Goal: Learn about a topic: Learn about a topic

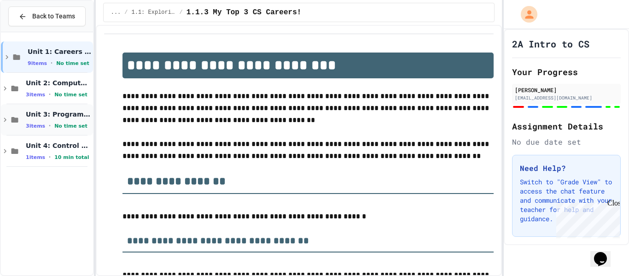
click at [42, 123] on span "3 items" at bounding box center [35, 126] width 19 height 6
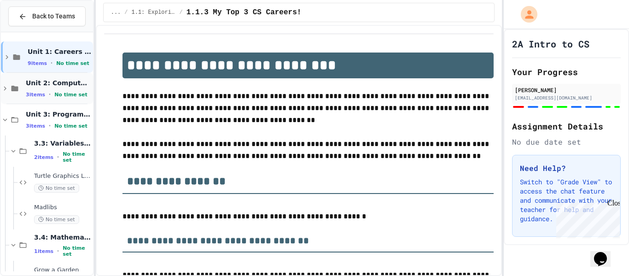
click at [44, 96] on div "3 items • No time set" at bounding box center [58, 94] width 65 height 7
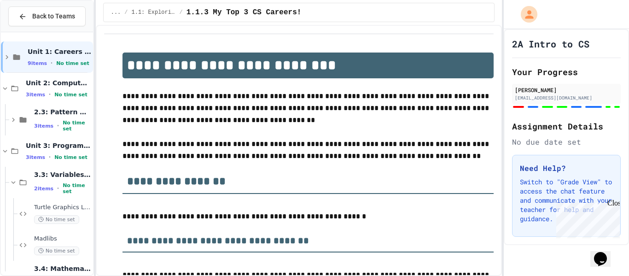
click at [44, 96] on div "3 items • No time set" at bounding box center [58, 94] width 65 height 7
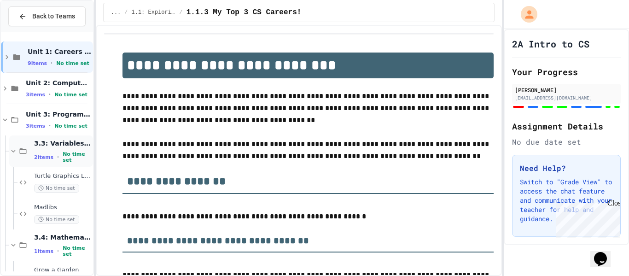
click at [11, 147] on icon at bounding box center [13, 151] width 8 height 8
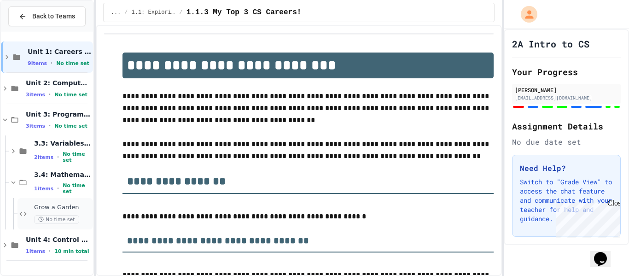
click at [62, 213] on div "Grow a Garden No time set" at bounding box center [62, 214] width 57 height 20
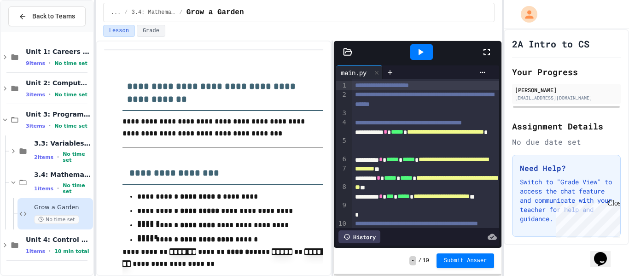
click at [418, 55] on icon at bounding box center [420, 52] width 11 height 11
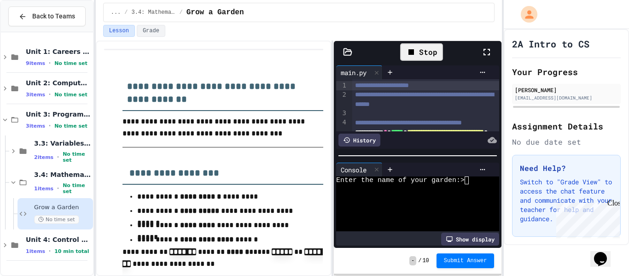
click at [467, 181] on textarea "Terminal input" at bounding box center [467, 180] width 4 height 8
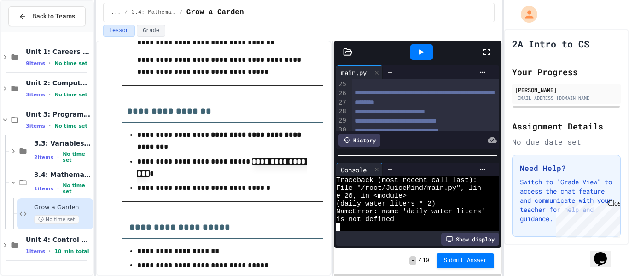
scroll to position [481, 0]
drag, startPoint x: 447, startPoint y: 93, endPoint x: 356, endPoint y: 93, distance: 90.7
click at [356, 43] on div "**********" at bounding box center [425, 38] width 147 height 9
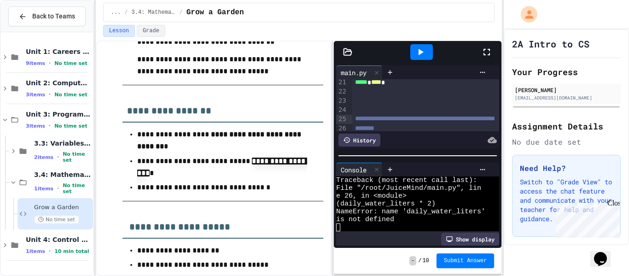
scroll to position [306, 0]
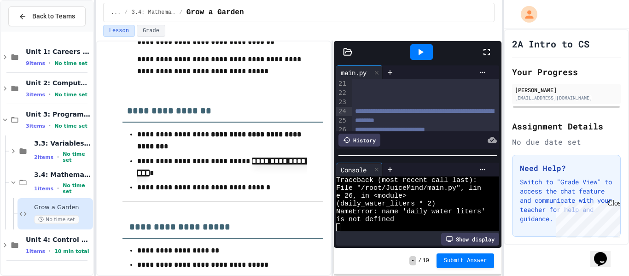
click at [425, 56] on icon at bounding box center [420, 52] width 11 height 11
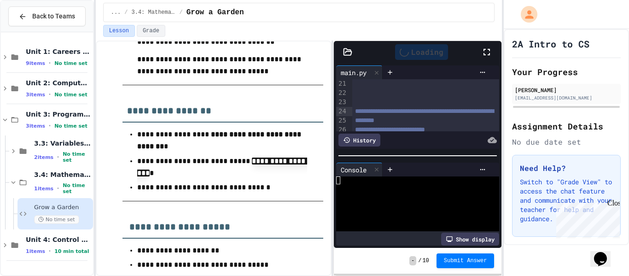
scroll to position [0, 0]
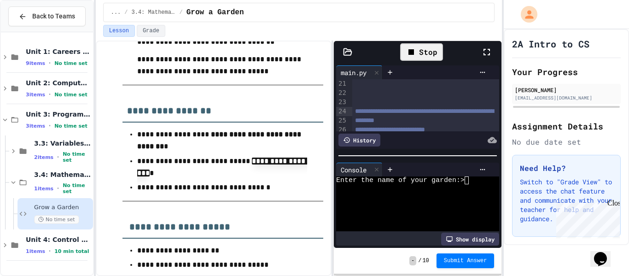
click at [467, 182] on textarea "Terminal input" at bounding box center [467, 180] width 4 height 8
click at [423, 50] on icon at bounding box center [420, 52] width 11 height 11
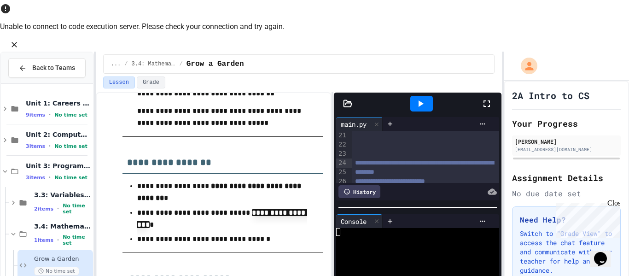
click at [417, 98] on icon at bounding box center [420, 103] width 11 height 11
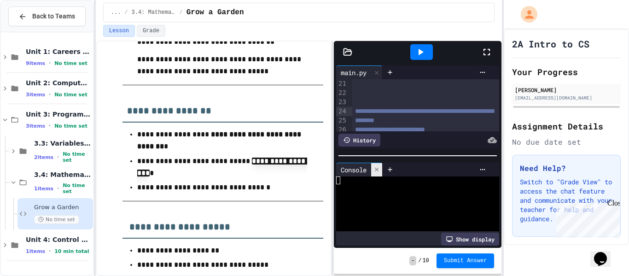
click at [374, 166] on div at bounding box center [376, 169] width 11 height 13
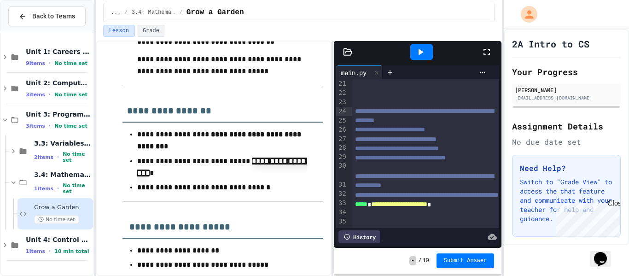
click at [427, 58] on div at bounding box center [421, 52] width 23 height 16
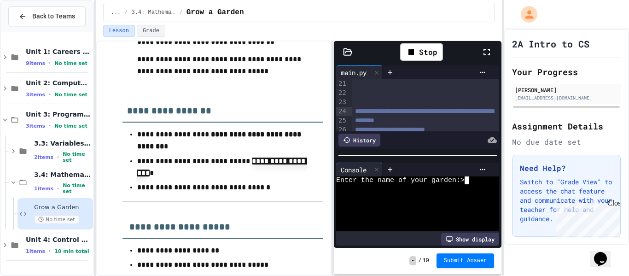
click at [467, 178] on textarea "Terminal input" at bounding box center [467, 180] width 4 height 8
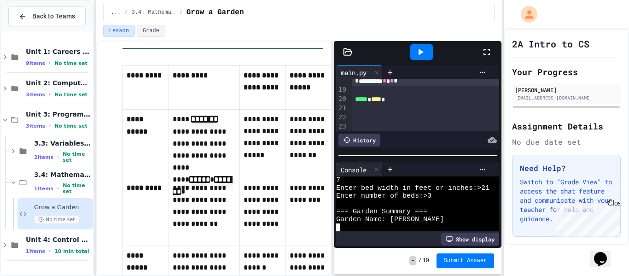
scroll to position [283, 0]
click at [379, 167] on icon at bounding box center [377, 169] width 6 height 6
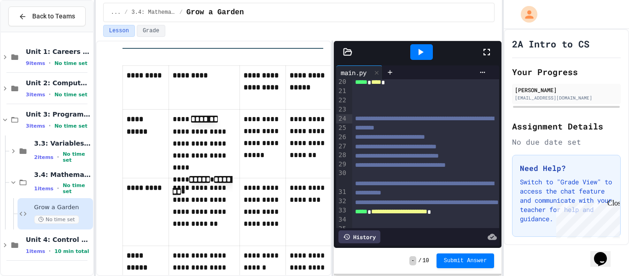
scroll to position [307, 0]
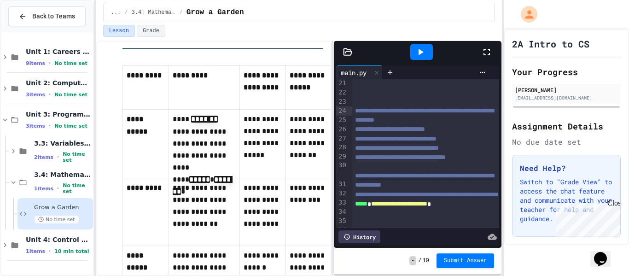
click at [401, 88] on div at bounding box center [425, 83] width 147 height 9
click at [390, 70] on div at bounding box center [425, 65] width 147 height 9
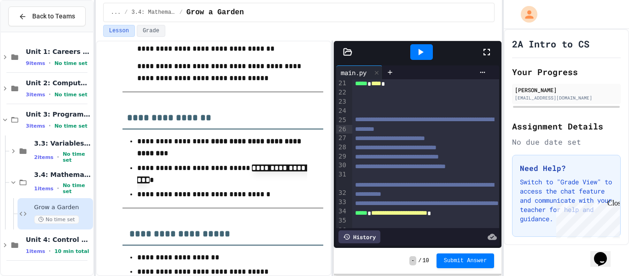
scroll to position [475, 0]
click at [615, 204] on div "Close" at bounding box center [614, 205] width 12 height 12
click at [427, 79] on div at bounding box center [425, 74] width 147 height 9
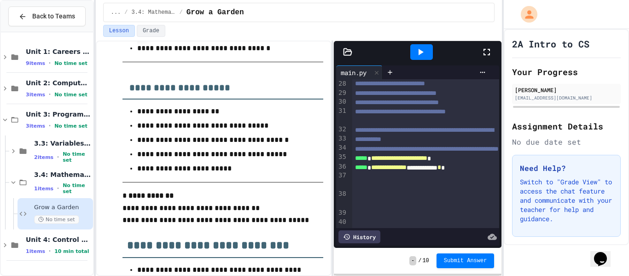
scroll to position [615, 0]
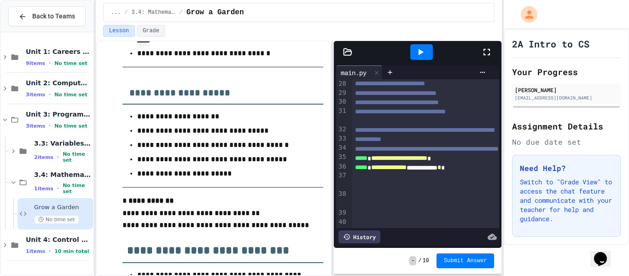
click at [279, 165] on p "**********" at bounding box center [222, 159] width 171 height 12
click at [422, 56] on icon at bounding box center [420, 52] width 11 height 11
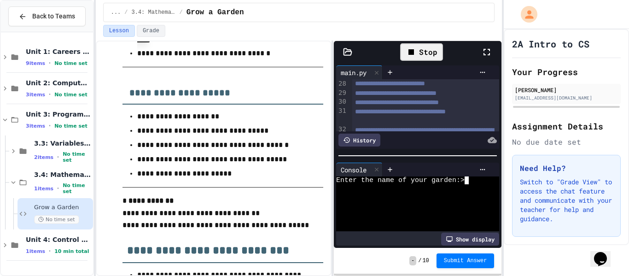
click at [466, 178] on textarea "Terminal input" at bounding box center [467, 180] width 4 height 8
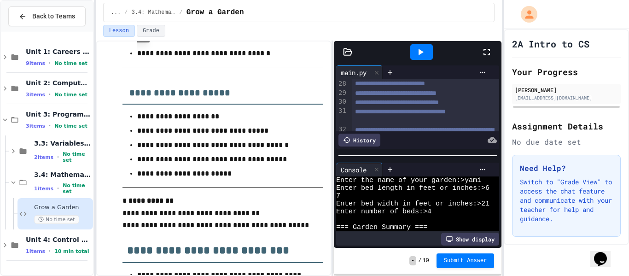
scroll to position [16, 0]
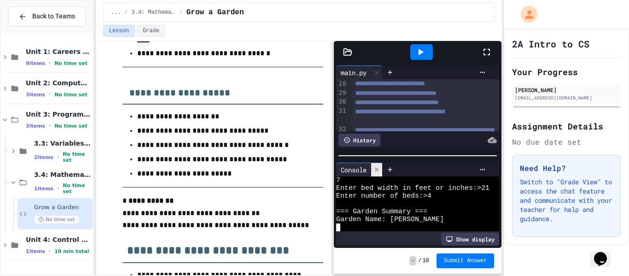
click at [376, 171] on icon at bounding box center [377, 169] width 6 height 6
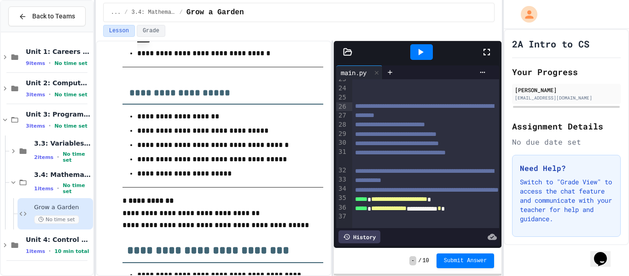
scroll to position [315, 0]
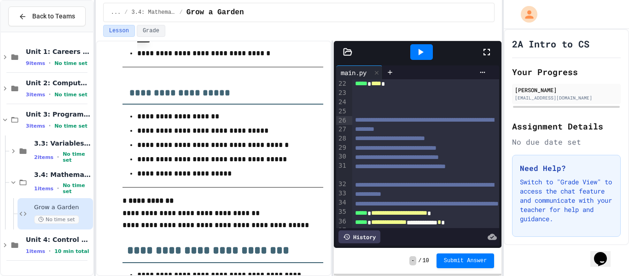
click at [368, 132] on span "**********" at bounding box center [424, 125] width 139 height 16
click at [371, 116] on div at bounding box center [425, 110] width 147 height 9
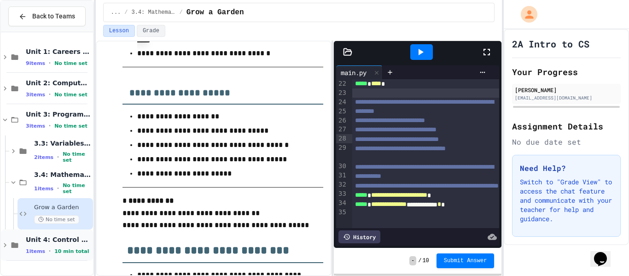
click at [55, 248] on span "10 min total" at bounding box center [71, 251] width 35 height 6
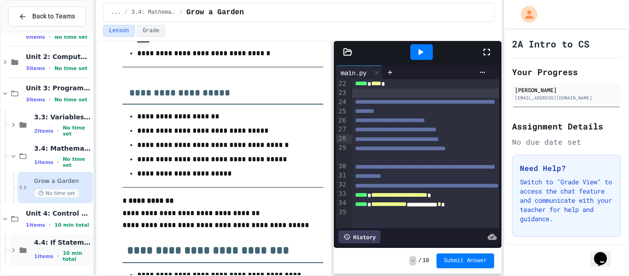
click at [68, 238] on div "4.4: If Statements 1 items • 10 min total" at bounding box center [51, 249] width 84 height 31
click at [65, 239] on div "4.4: If Statements 1 items • 10 min total" at bounding box center [51, 249] width 84 height 31
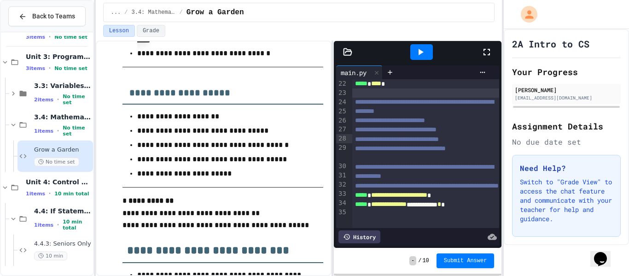
click at [65, 242] on span "4.4.3: Seniors Only" at bounding box center [62, 244] width 57 height 8
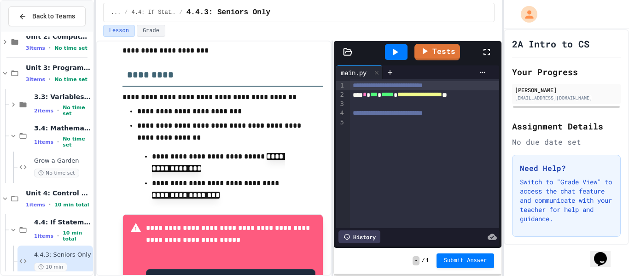
scroll to position [199, 0]
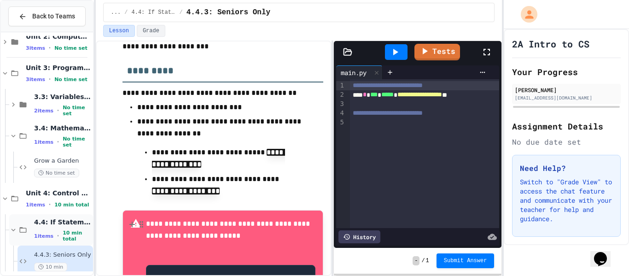
click at [58, 228] on div "4.4: If Statements 1 items • 10 min total" at bounding box center [62, 230] width 57 height 24
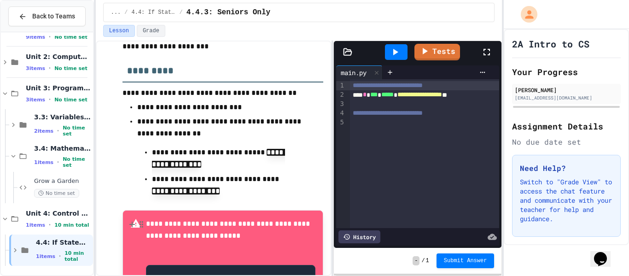
scroll to position [15, 0]
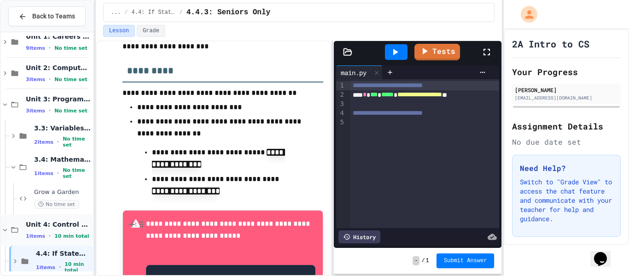
click at [19, 230] on icon at bounding box center [14, 230] width 11 height 8
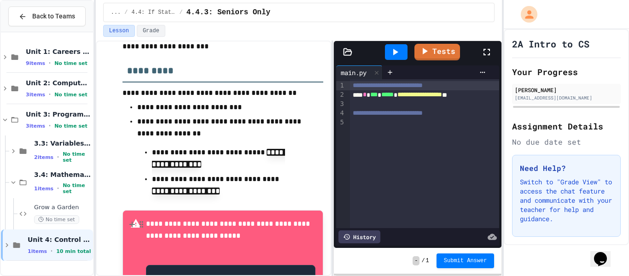
scroll to position [0, 0]
click at [26, 217] on icon at bounding box center [23, 214] width 11 height 8
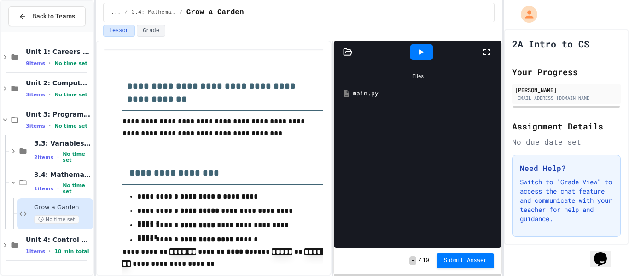
click at [366, 89] on div "main.py" at bounding box center [424, 93] width 143 height 9
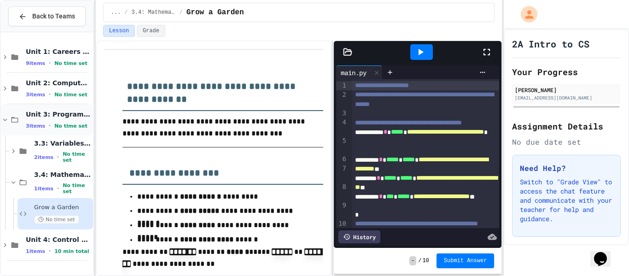
click at [50, 115] on span "Unit 3: Programming Fundamentals" at bounding box center [58, 114] width 65 height 8
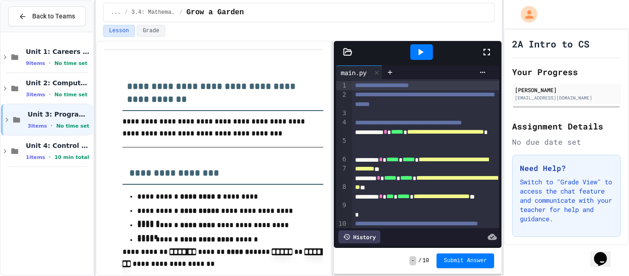
click at [50, 115] on span "Unit 3: Programming Fundamentals" at bounding box center [60, 114] width 64 height 8
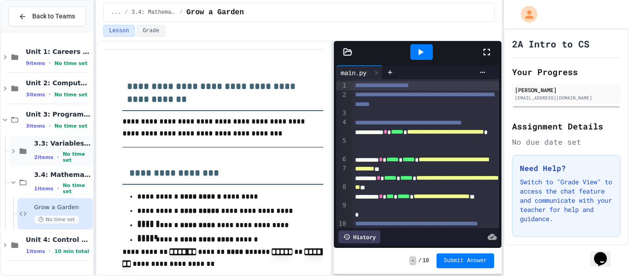
click at [63, 155] on span "No time set" at bounding box center [77, 157] width 29 height 12
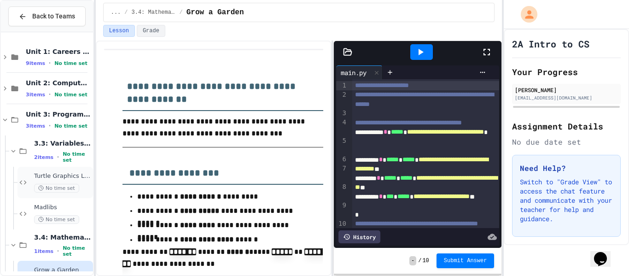
click at [61, 177] on span "Turtle Graphics Logo/character" at bounding box center [62, 176] width 57 height 8
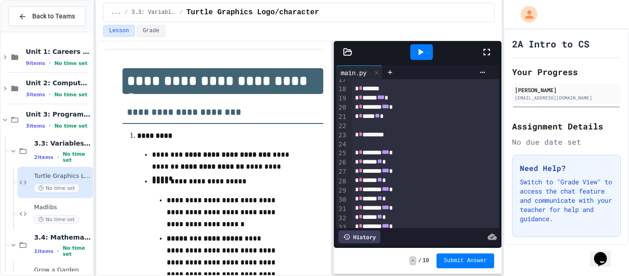
scroll to position [156, 0]
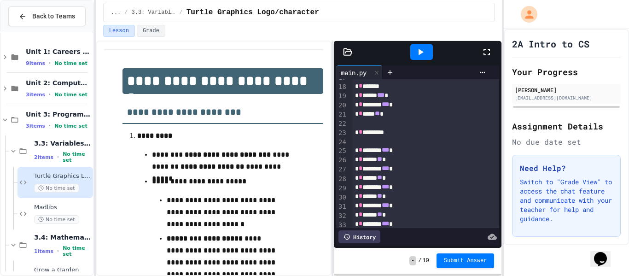
click at [425, 53] on icon at bounding box center [420, 52] width 11 height 11
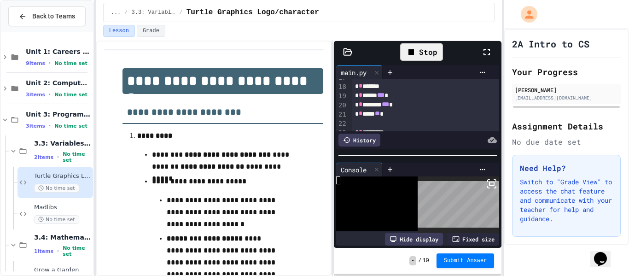
click at [409, 51] on icon at bounding box center [412, 52] width 6 height 6
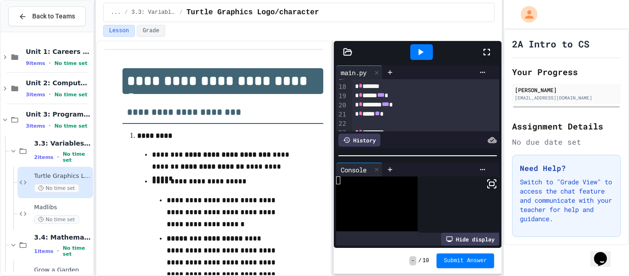
click at [347, 52] on icon at bounding box center [347, 51] width 9 height 9
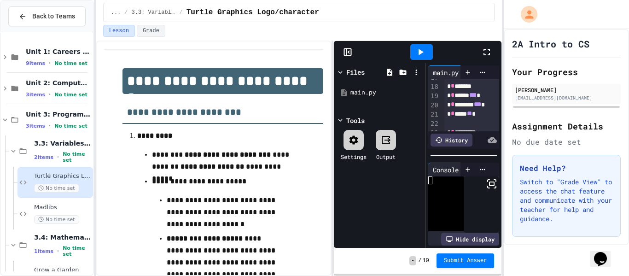
scroll to position [210, 0]
click at [388, 70] on icon at bounding box center [390, 72] width 6 height 7
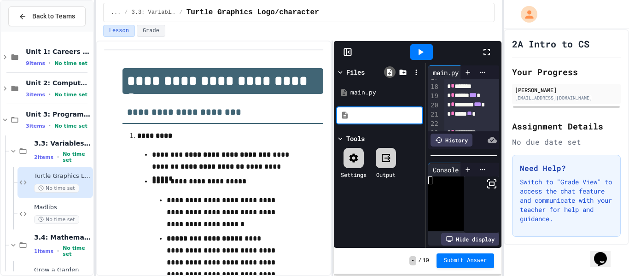
click at [390, 71] on icon at bounding box center [390, 72] width 6 height 7
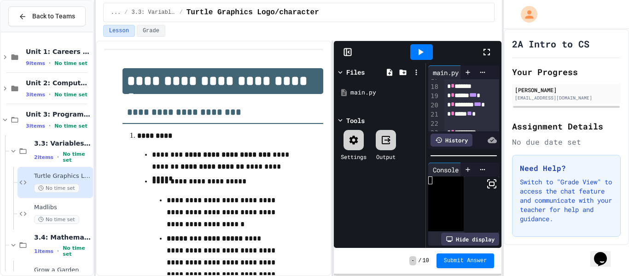
click at [337, 69] on icon at bounding box center [340, 72] width 8 height 8
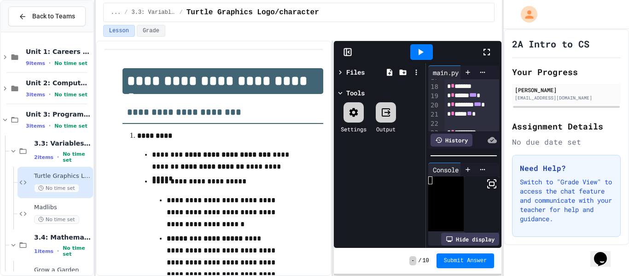
click at [339, 71] on icon at bounding box center [340, 72] width 8 height 8
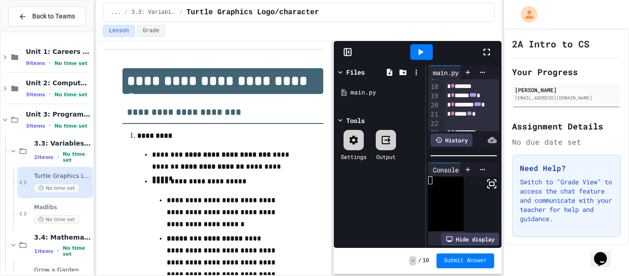
click at [341, 75] on icon at bounding box center [340, 72] width 8 height 8
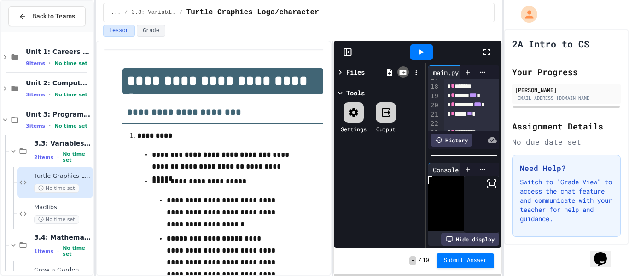
click at [405, 76] on icon at bounding box center [403, 72] width 8 height 8
click at [403, 70] on icon at bounding box center [403, 73] width 7 height 6
click at [415, 74] on icon at bounding box center [416, 72] width 8 height 8
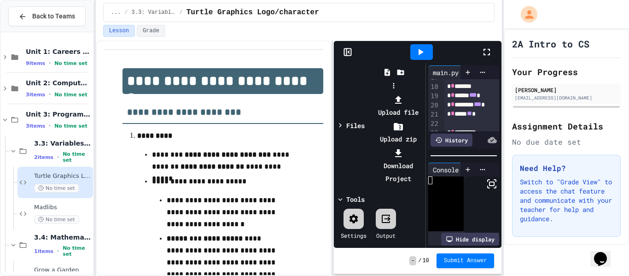
click at [423, 93] on div at bounding box center [394, 93] width 58 height 0
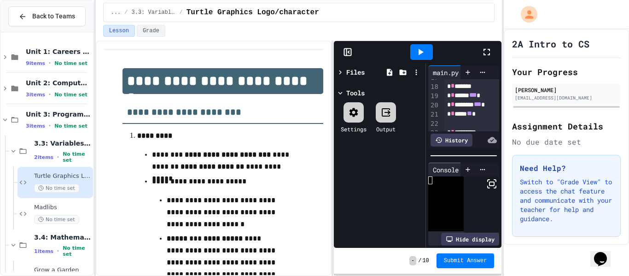
click at [346, 53] on icon at bounding box center [346, 52] width 0 height 7
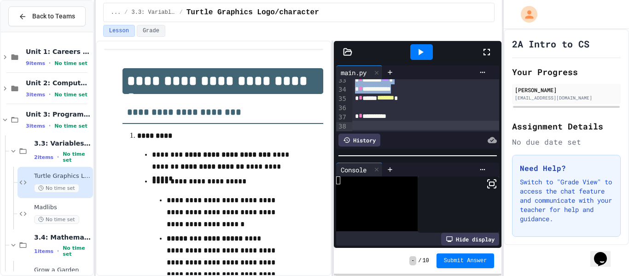
scroll to position [302, 0]
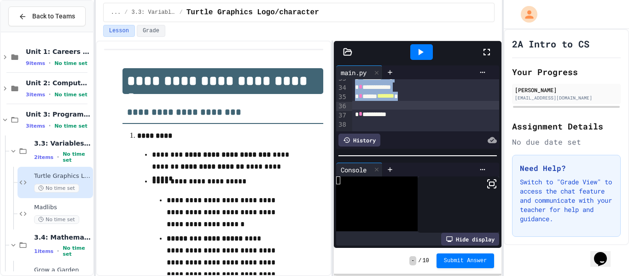
drag, startPoint x: 354, startPoint y: 88, endPoint x: 408, endPoint y: 103, distance: 56.6
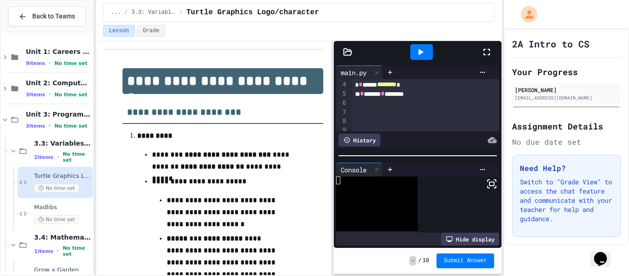
scroll to position [35, 0]
click at [361, 99] on div at bounding box center [425, 97] width 147 height 9
click at [364, 107] on div at bounding box center [425, 105] width 147 height 9
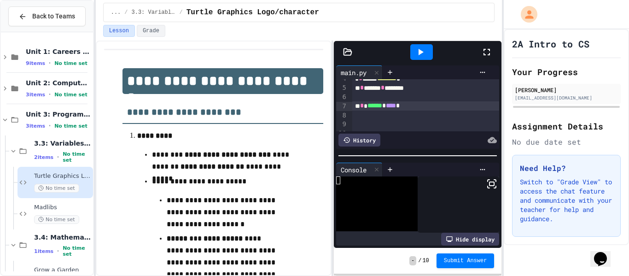
click at [333, 62] on div "**********" at bounding box center [299, 158] width 407 height 235
click at [410, 118] on div at bounding box center [425, 115] width 147 height 9
click at [425, 52] on icon at bounding box center [420, 52] width 11 height 11
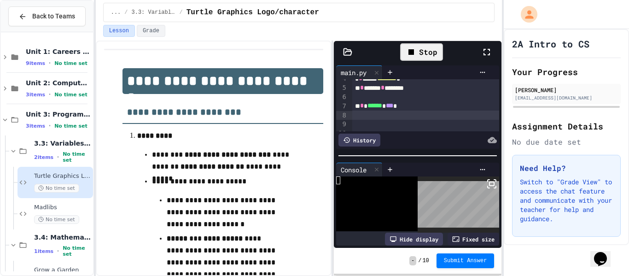
scroll to position [39, 0]
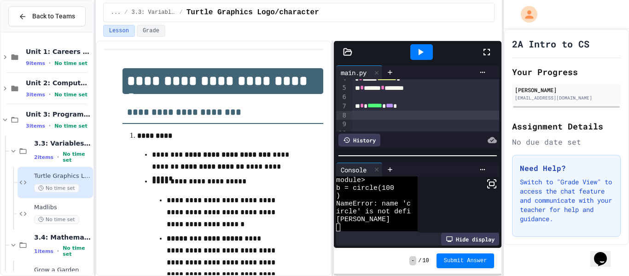
click at [368, 108] on div "* * ****** * *** *" at bounding box center [425, 105] width 147 height 9
click at [418, 56] on icon at bounding box center [420, 52] width 11 height 11
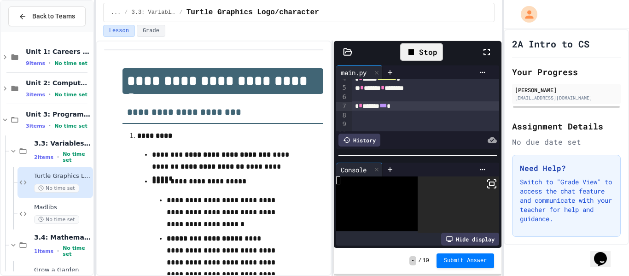
scroll to position [0, 0]
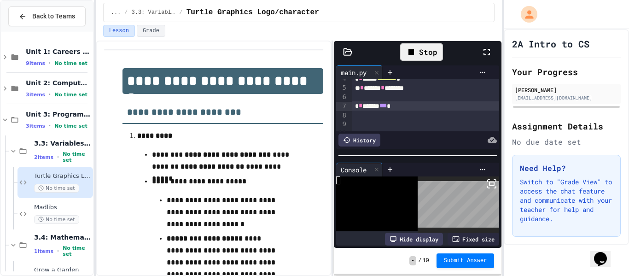
click at [493, 187] on icon at bounding box center [491, 183] width 11 height 11
click at [398, 108] on div "* * ****** * *** *" at bounding box center [425, 105] width 147 height 9
click at [415, 62] on div "Stop" at bounding box center [422, 52] width 52 height 27
click at [411, 55] on icon at bounding box center [411, 52] width 11 height 11
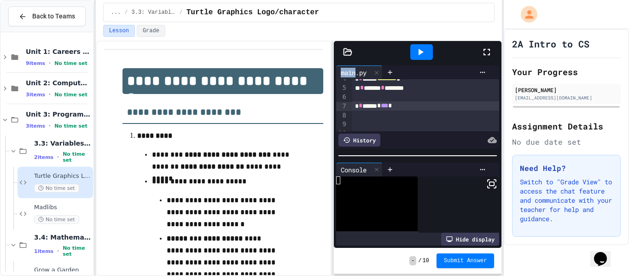
click at [411, 55] on div at bounding box center [421, 52] width 23 height 16
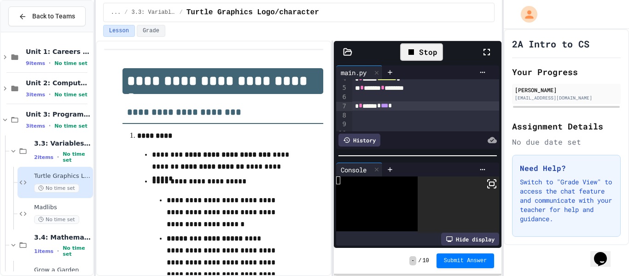
click at [491, 189] on icon at bounding box center [491, 183] width 11 height 11
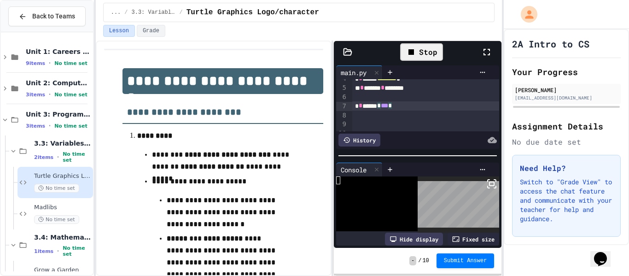
click at [388, 108] on span "***" at bounding box center [384, 105] width 7 height 6
click at [415, 53] on icon at bounding box center [411, 52] width 11 height 11
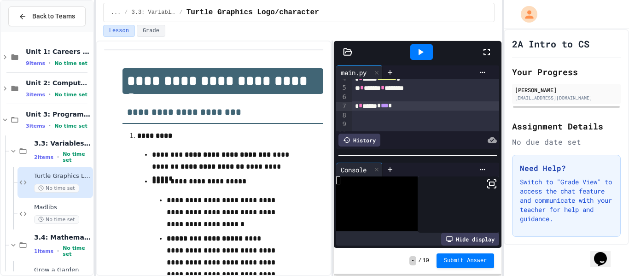
click at [415, 53] on icon at bounding box center [420, 52] width 11 height 11
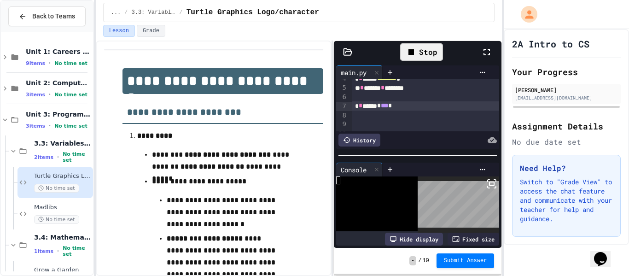
click at [492, 186] on icon at bounding box center [491, 183] width 11 height 11
click at [392, 106] on span "*" at bounding box center [390, 105] width 4 height 6
click at [355, 105] on div "* * ****** * *** *" at bounding box center [425, 105] width 147 height 9
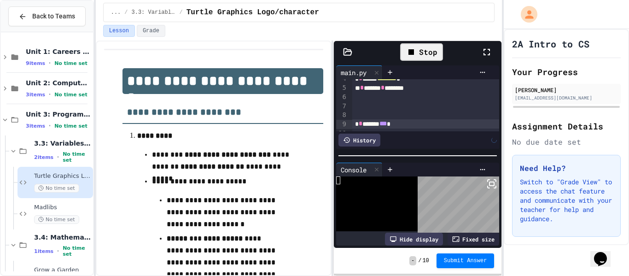
scroll to position [42, 0]
click at [362, 99] on div at bounding box center [425, 97] width 147 height 9
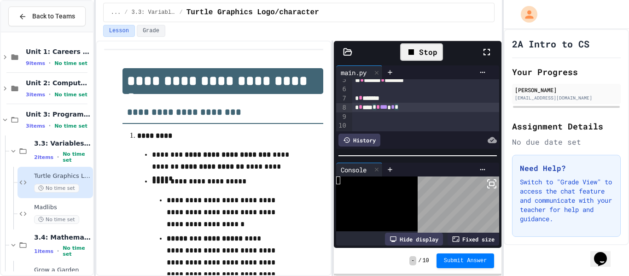
click at [415, 50] on icon at bounding box center [411, 52] width 11 height 11
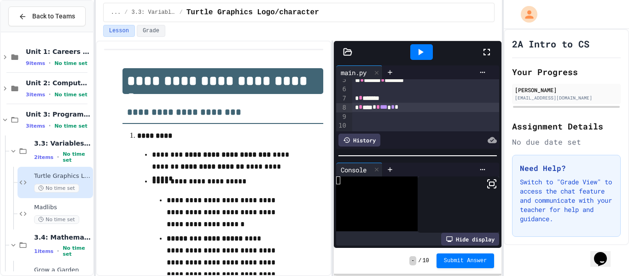
click at [415, 50] on icon at bounding box center [420, 52] width 11 height 11
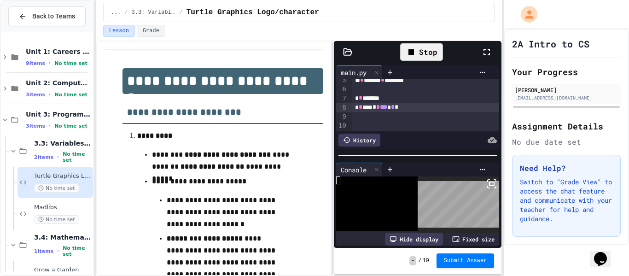
scroll to position [23, 0]
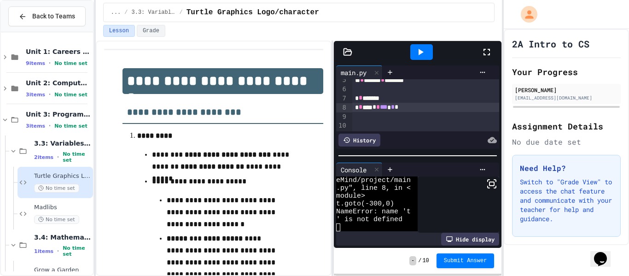
click at [395, 108] on span "*" at bounding box center [393, 107] width 4 height 6
click at [419, 53] on icon at bounding box center [421, 52] width 5 height 6
click at [377, 169] on icon at bounding box center [377, 170] width 4 height 4
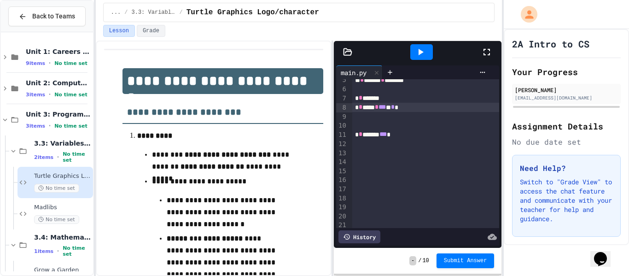
click at [359, 108] on span "*" at bounding box center [361, 107] width 4 height 6
click at [357, 105] on div "* * ***** * *** * * *" at bounding box center [425, 107] width 147 height 9
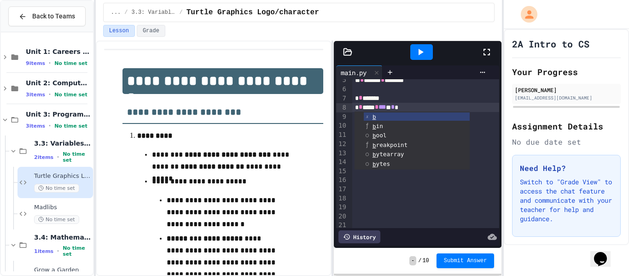
click at [429, 50] on div at bounding box center [421, 52] width 23 height 16
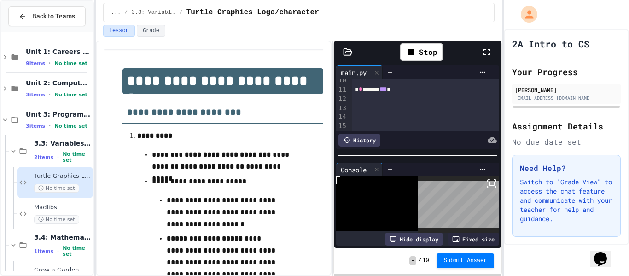
scroll to position [87, 0]
click at [495, 185] on icon at bounding box center [491, 183] width 11 height 11
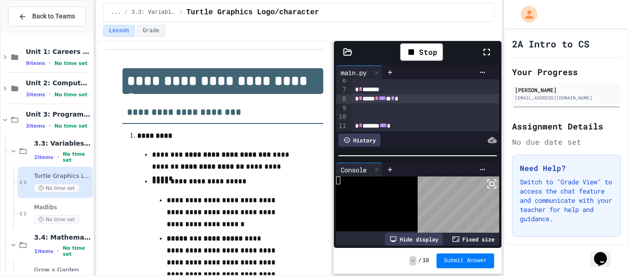
scroll to position [50, 0]
click at [386, 101] on span "***" at bounding box center [382, 99] width 7 height 6
click at [397, 102] on div "* * ***** * *** * * *" at bounding box center [425, 99] width 147 height 9
drag, startPoint x: 395, startPoint y: 102, endPoint x: 386, endPoint y: 101, distance: 9.3
click at [386, 101] on div "* * ***** * *** * * *" at bounding box center [425, 99] width 147 height 9
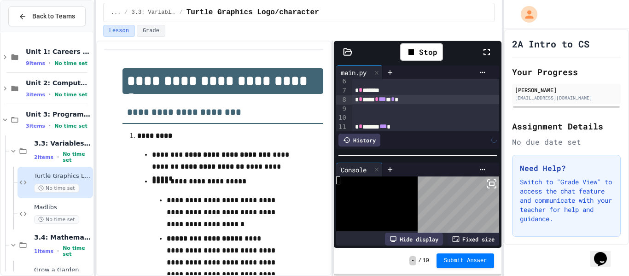
click at [382, 108] on div at bounding box center [425, 108] width 147 height 9
click at [422, 50] on div "Stop" at bounding box center [421, 52] width 43 height 18
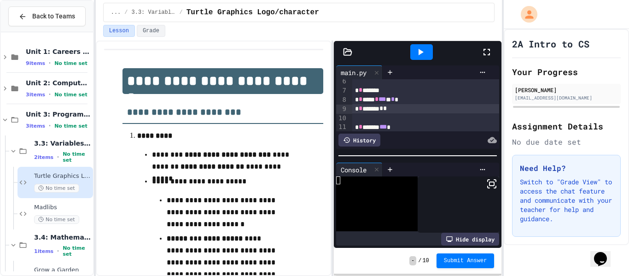
click at [422, 50] on icon at bounding box center [420, 52] width 11 height 11
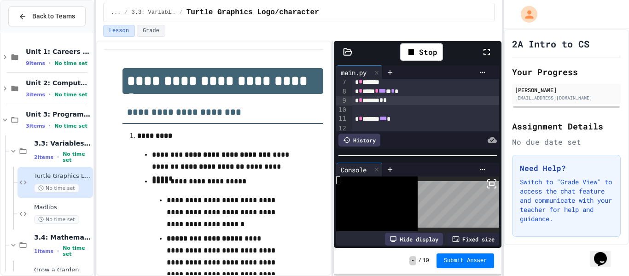
scroll to position [57, 0]
click at [395, 93] on div "* * ***** * *** * * *" at bounding box center [425, 92] width 147 height 9
click at [420, 57] on div "Stop" at bounding box center [421, 52] width 43 height 18
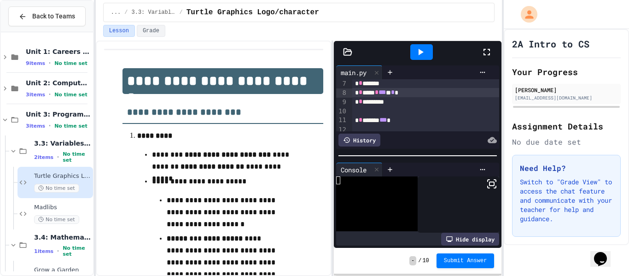
click at [420, 57] on icon at bounding box center [420, 52] width 11 height 11
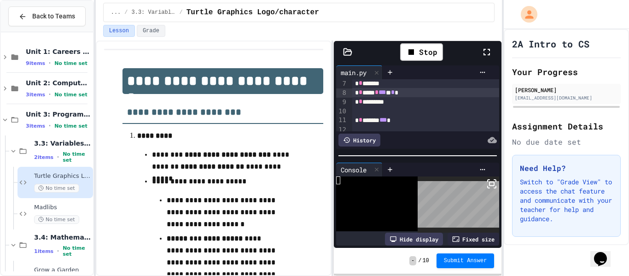
click at [386, 93] on span "***" at bounding box center [382, 92] width 7 height 6
click at [384, 93] on span "***" at bounding box center [382, 92] width 7 height 6
click at [424, 47] on div "Stop" at bounding box center [421, 52] width 43 height 18
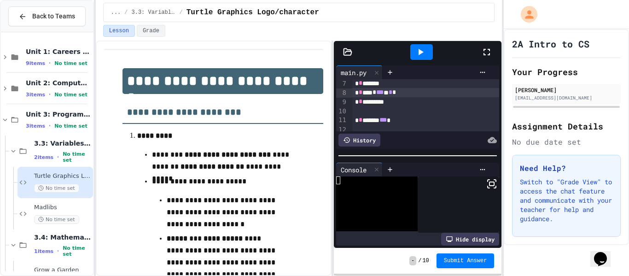
click at [424, 47] on icon at bounding box center [420, 52] width 11 height 11
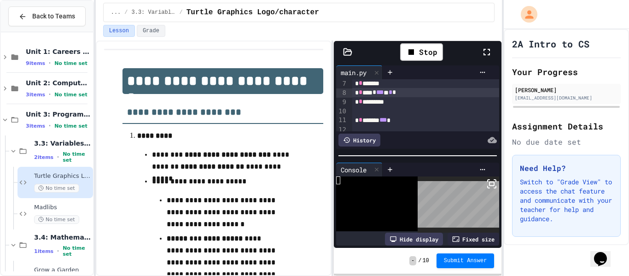
click at [391, 94] on div "* * **** * *** * * *" at bounding box center [425, 92] width 147 height 9
click at [411, 49] on icon at bounding box center [411, 52] width 11 height 11
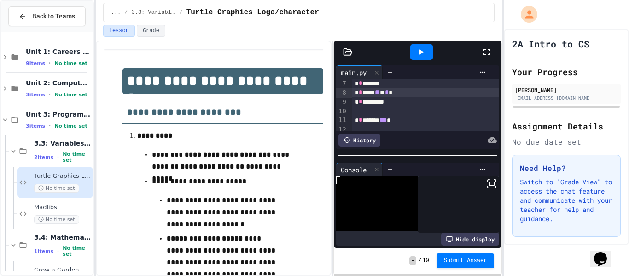
click at [411, 49] on div at bounding box center [421, 52] width 23 height 16
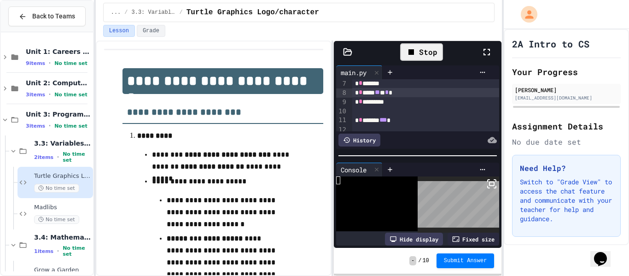
click at [387, 93] on div "* * ***** ** * * *" at bounding box center [425, 92] width 147 height 9
click at [414, 57] on icon at bounding box center [411, 52] width 11 height 11
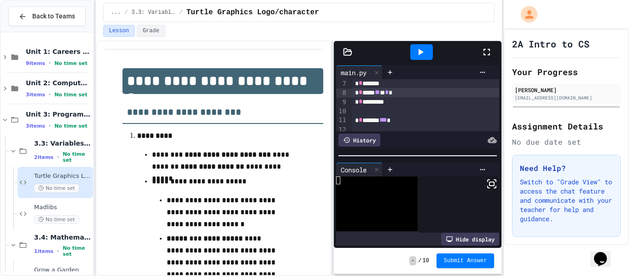
click at [414, 57] on div at bounding box center [421, 52] width 23 height 16
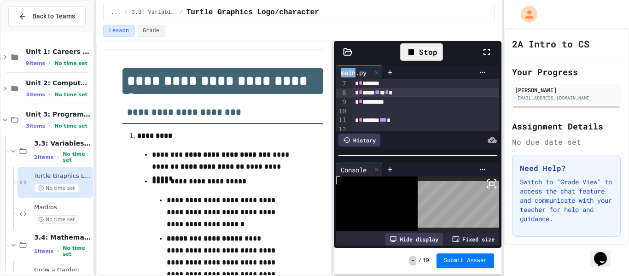
click at [380, 93] on span "**" at bounding box center [377, 92] width 5 height 6
click at [421, 56] on div "Stop" at bounding box center [421, 52] width 43 height 18
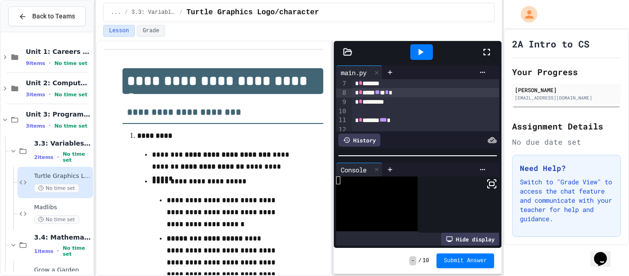
click at [421, 56] on icon at bounding box center [420, 52] width 11 height 11
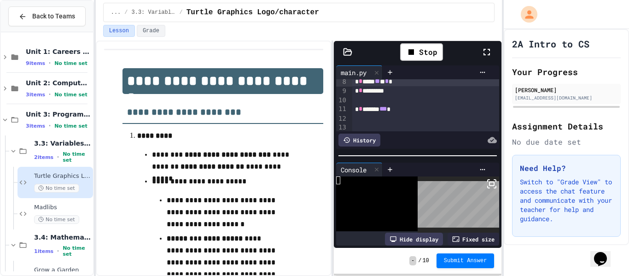
scroll to position [64, 0]
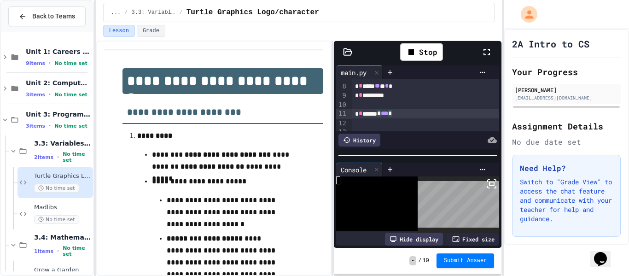
click at [398, 114] on div "* * ****** * *** *" at bounding box center [425, 113] width 147 height 9
click at [410, 56] on icon at bounding box center [411, 52] width 11 height 11
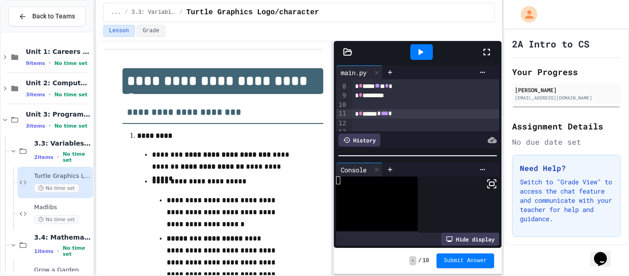
click at [410, 56] on div at bounding box center [421, 52] width 23 height 16
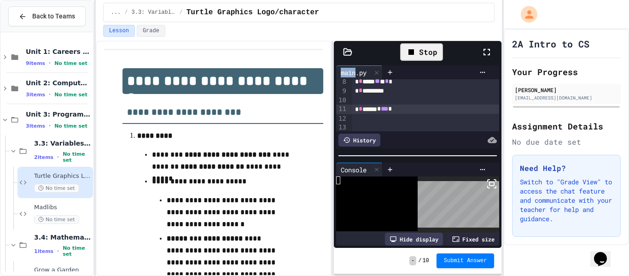
scroll to position [71, 0]
click at [354, 105] on div "* * ****** * *** *" at bounding box center [425, 106] width 147 height 9
click at [385, 108] on div at bounding box center [425, 106] width 147 height 9
click at [373, 117] on div at bounding box center [425, 115] width 147 height 9
click at [381, 103] on div "* *" at bounding box center [425, 106] width 147 height 9
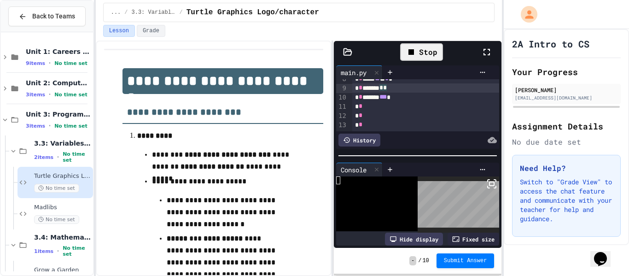
click at [399, 88] on div "* * ******* * *" at bounding box center [425, 87] width 147 height 9
click at [412, 101] on div "* * ****** * *** *" at bounding box center [425, 97] width 147 height 9
click at [403, 89] on div "* * ******* * *" at bounding box center [425, 87] width 147 height 9
click at [413, 100] on div "**********" at bounding box center [425, 97] width 147 height 9
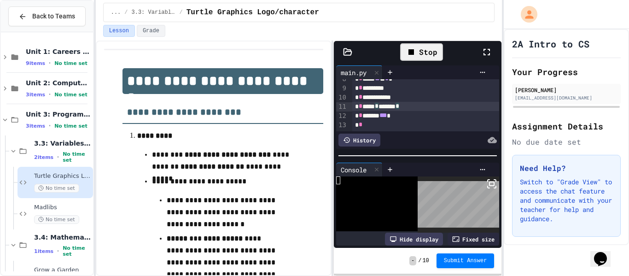
click at [385, 107] on div "* * ***** * ******* *" at bounding box center [425, 106] width 147 height 9
click at [430, 46] on div "Stop" at bounding box center [421, 52] width 43 height 18
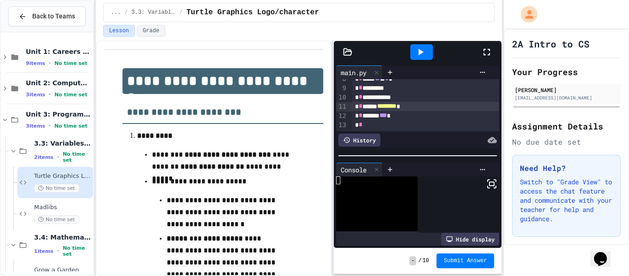
click at [430, 47] on div at bounding box center [421, 52] width 23 height 16
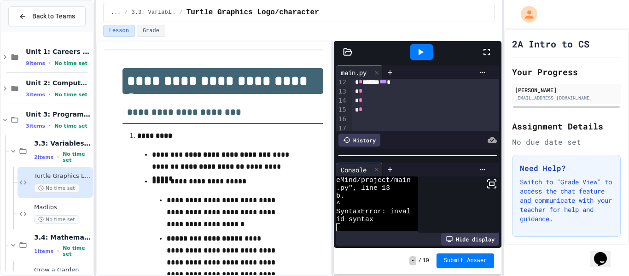
scroll to position [104, 0]
drag, startPoint x: 353, startPoint y: 92, endPoint x: 367, endPoint y: 111, distance: 23.1
click at [367, 111] on div "**********" at bounding box center [425, 96] width 147 height 241
click at [421, 48] on icon at bounding box center [420, 52] width 11 height 11
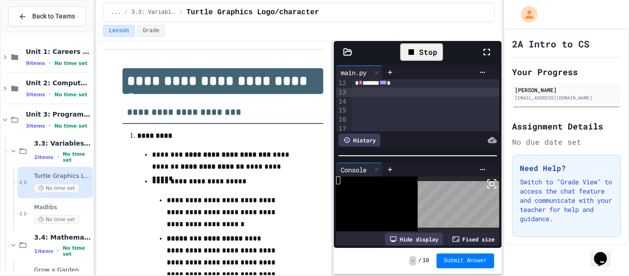
click at [491, 182] on rect at bounding box center [492, 184] width 5 height 4
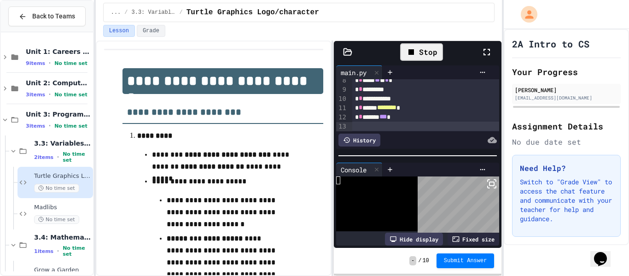
scroll to position [71, 0]
click at [374, 126] on div at bounding box center [425, 124] width 147 height 9
click at [405, 53] on div "Stop" at bounding box center [421, 52] width 43 height 18
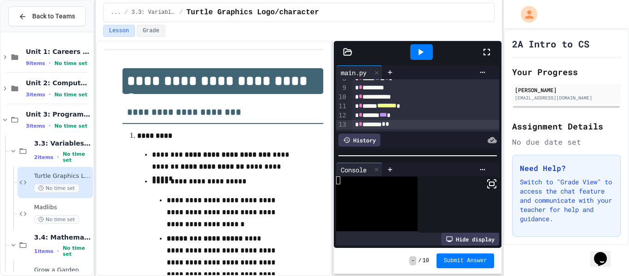
click at [405, 53] on div at bounding box center [422, 52] width 120 height 25
click at [420, 56] on icon at bounding box center [420, 52] width 11 height 11
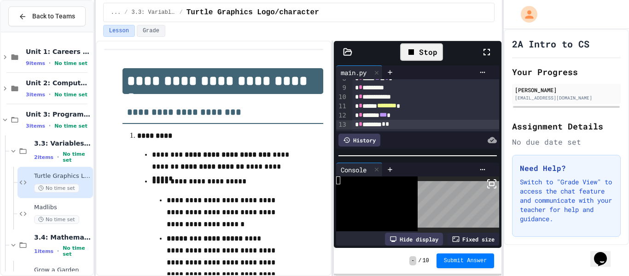
click at [420, 97] on div "**********" at bounding box center [425, 96] width 147 height 9
click at [490, 182] on rect at bounding box center [492, 184] width 5 height 4
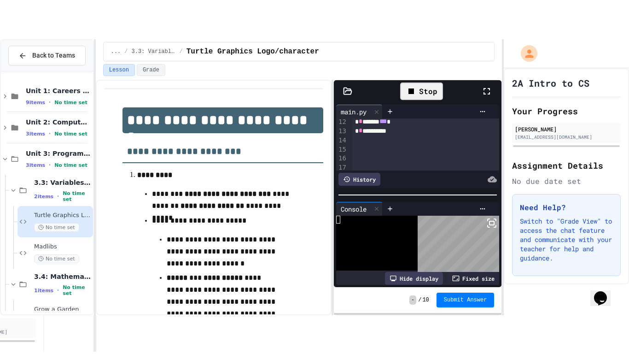
scroll to position [104, 0]
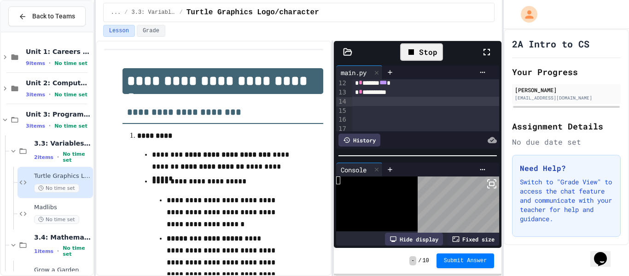
click at [396, 100] on div at bounding box center [425, 101] width 147 height 9
click at [485, 52] on icon at bounding box center [486, 52] width 11 height 11
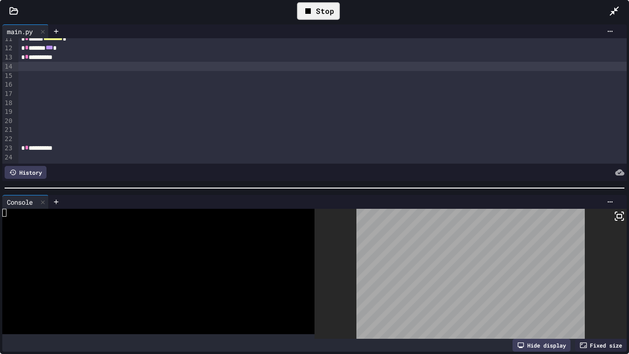
click at [619, 217] on icon at bounding box center [619, 215] width 11 height 11
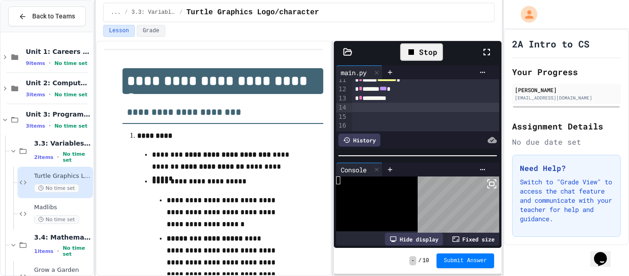
click at [377, 108] on div at bounding box center [425, 107] width 147 height 9
click at [363, 123] on div at bounding box center [425, 125] width 147 height 9
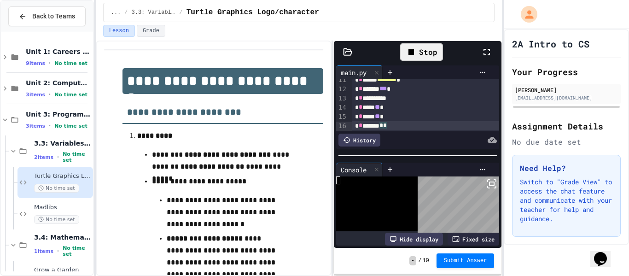
click at [389, 117] on div "* * ***** ** *" at bounding box center [425, 116] width 147 height 9
click at [391, 128] on div "* * *********" at bounding box center [425, 125] width 147 height 9
click at [423, 47] on div "Stop" at bounding box center [421, 52] width 43 height 18
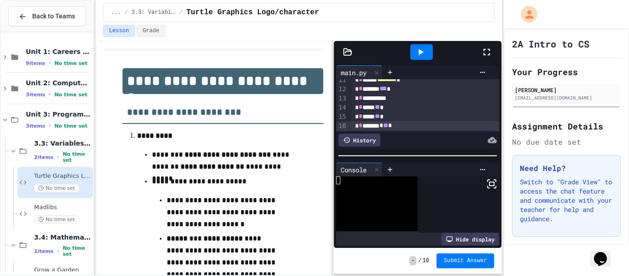
click at [423, 47] on icon at bounding box center [420, 52] width 11 height 11
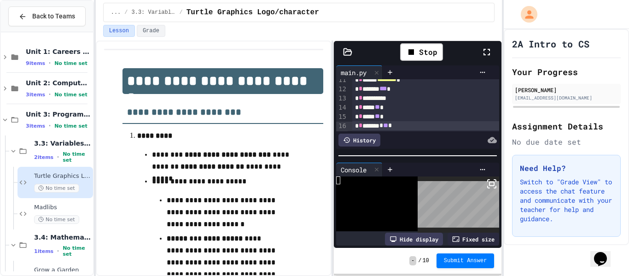
click at [488, 187] on icon at bounding box center [489, 187] width 2 height 2
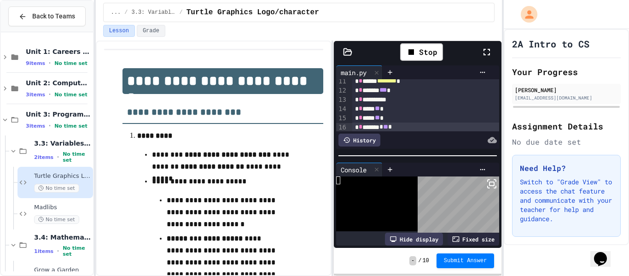
scroll to position [97, 0]
click at [354, 110] on div "* * ***** ** *" at bounding box center [425, 108] width 147 height 9
click at [380, 107] on div at bounding box center [425, 108] width 147 height 9
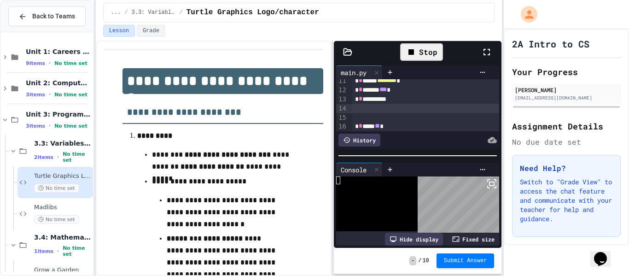
click at [435, 55] on div "Stop" at bounding box center [421, 52] width 43 height 18
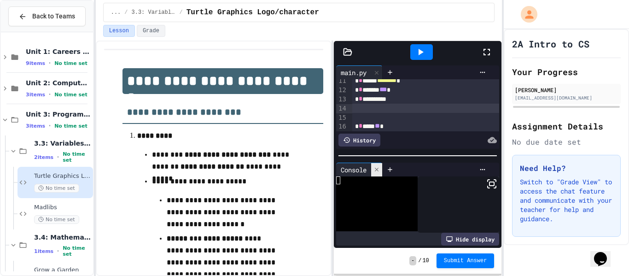
click at [380, 171] on icon at bounding box center [377, 169] width 6 height 6
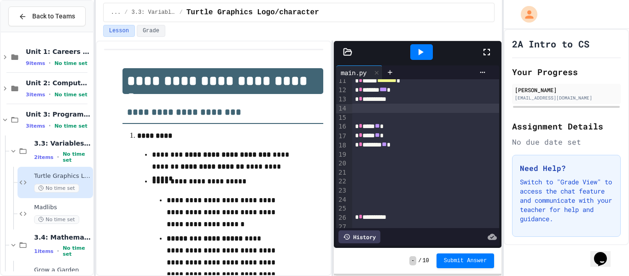
scroll to position [93, 0]
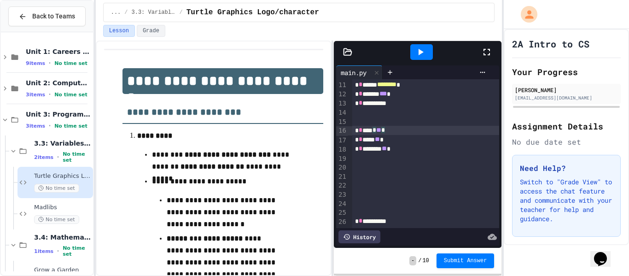
click at [388, 129] on div "* * **** * ** *" at bounding box center [425, 130] width 147 height 9
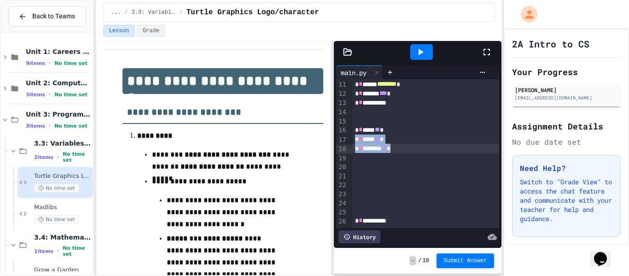
drag, startPoint x: 355, startPoint y: 139, endPoint x: 405, endPoint y: 153, distance: 52.1
click at [405, 153] on div "**********" at bounding box center [425, 111] width 147 height 250
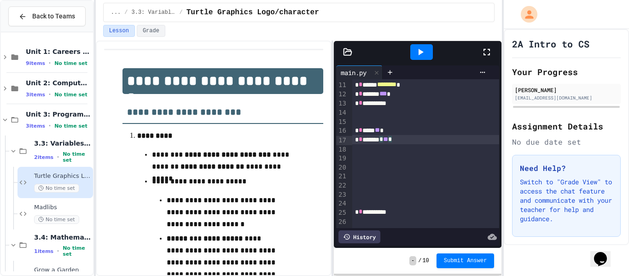
click at [420, 58] on div at bounding box center [421, 52] width 23 height 16
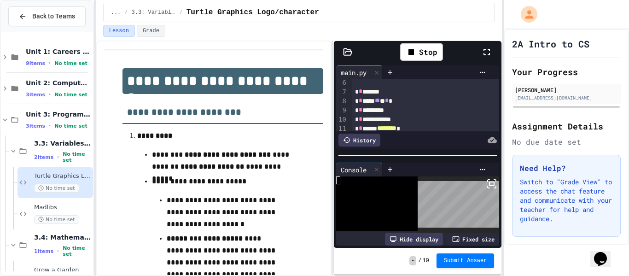
scroll to position [47, 0]
click at [490, 184] on rect at bounding box center [492, 184] width 5 height 4
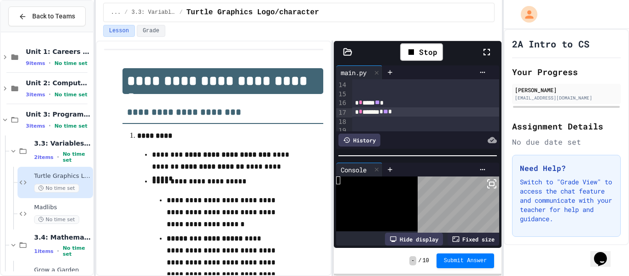
scroll to position [121, 0]
click at [408, 113] on div "* * ******* * ** *" at bounding box center [425, 111] width 147 height 9
click at [418, 119] on div "* * ***** * ** *" at bounding box center [425, 120] width 147 height 9
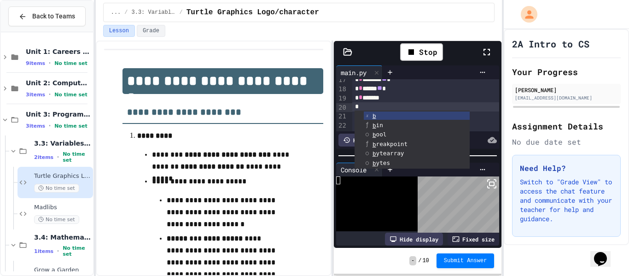
scroll to position [152, 0]
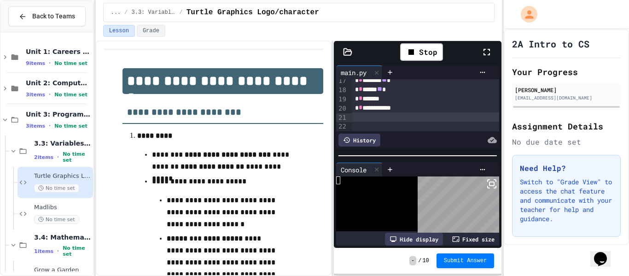
click at [385, 120] on div at bounding box center [425, 116] width 147 height 9
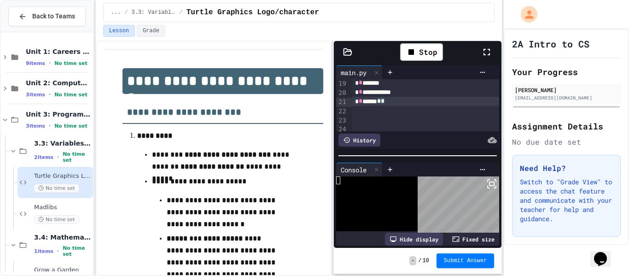
scroll to position [170, 0]
click at [428, 53] on div "Stop" at bounding box center [421, 52] width 43 height 18
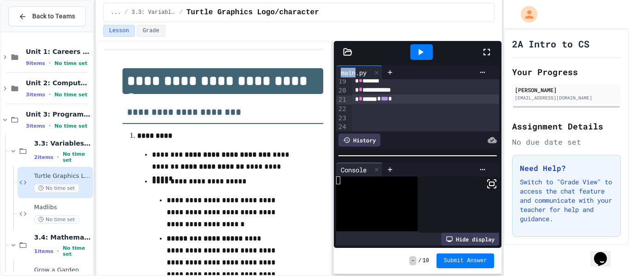
click at [428, 53] on div at bounding box center [421, 52] width 23 height 16
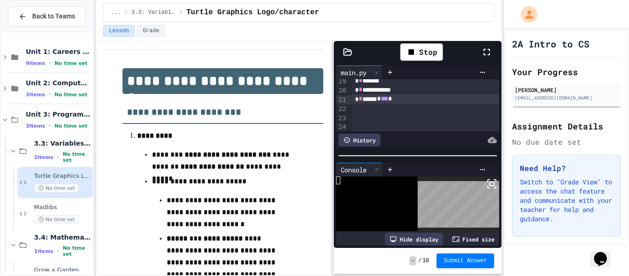
click at [490, 187] on icon at bounding box center [489, 187] width 2 height 2
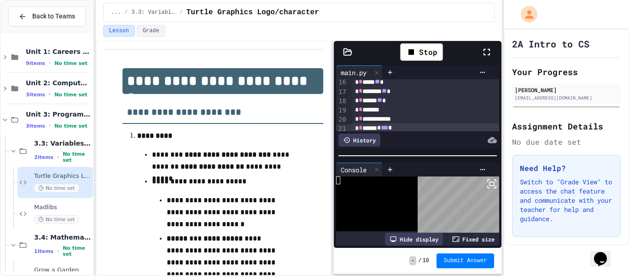
scroll to position [142, 0]
click at [382, 99] on span "**" at bounding box center [379, 98] width 5 height 6
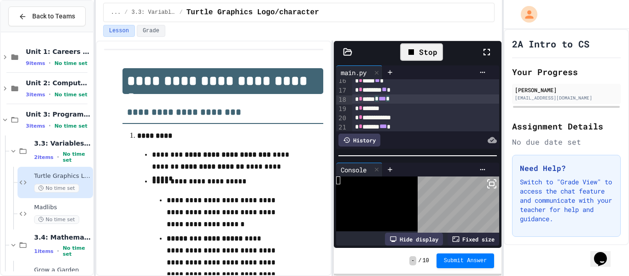
click at [415, 58] on div "Stop" at bounding box center [421, 52] width 43 height 18
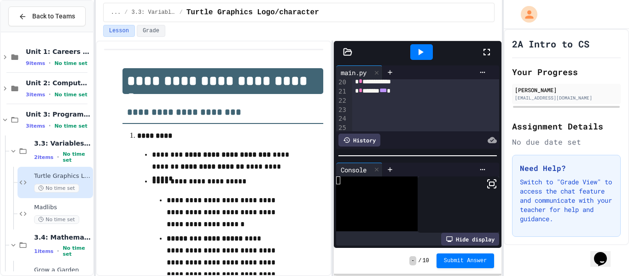
scroll to position [175, 0]
click at [389, 104] on div at bounding box center [425, 102] width 147 height 9
click at [356, 112] on div at bounding box center [425, 111] width 147 height 9
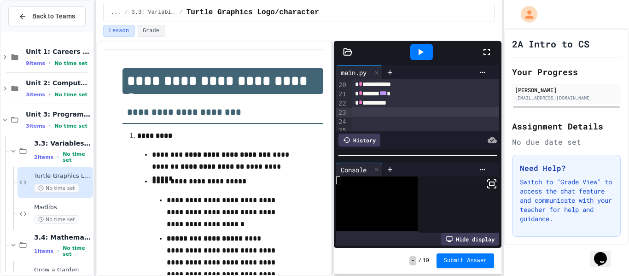
click at [423, 48] on icon at bounding box center [420, 52] width 11 height 11
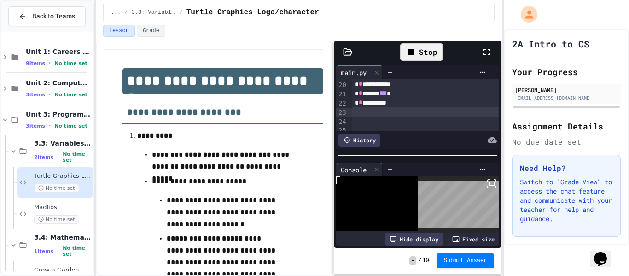
click at [495, 187] on icon at bounding box center [491, 183] width 11 height 11
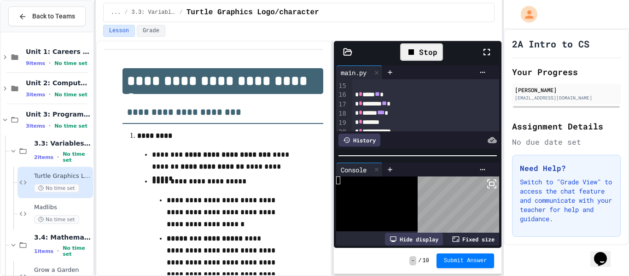
scroll to position [127, 0]
click at [395, 115] on div "* * ****** *** *" at bounding box center [425, 114] width 147 height 9
click at [427, 51] on div "Stop" at bounding box center [421, 52] width 43 height 18
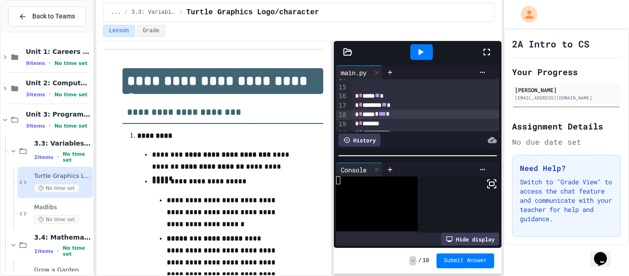
click at [427, 51] on div at bounding box center [421, 52] width 23 height 16
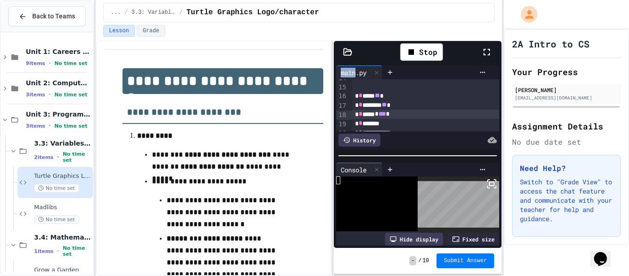
click at [486, 52] on icon at bounding box center [486, 52] width 11 height 11
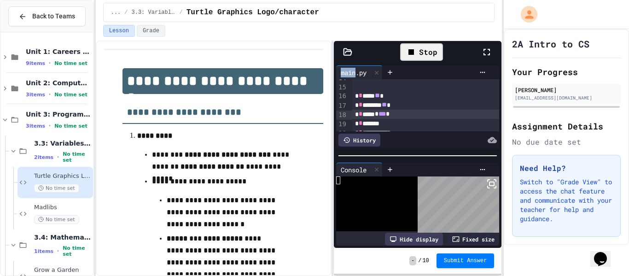
click at [428, 47] on div "Stop" at bounding box center [421, 52] width 43 height 18
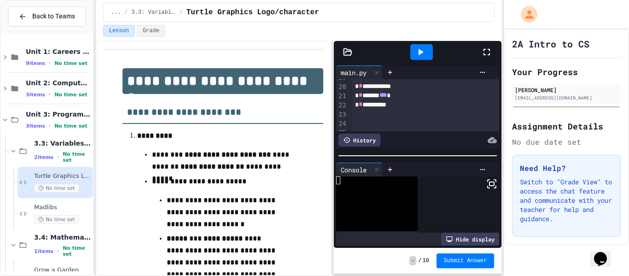
scroll to position [174, 0]
click at [428, 53] on div at bounding box center [421, 52] width 23 height 16
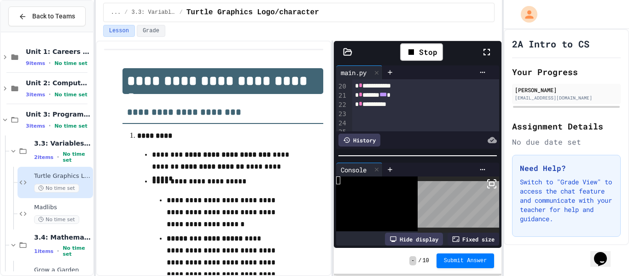
click at [490, 187] on icon at bounding box center [491, 183] width 11 height 11
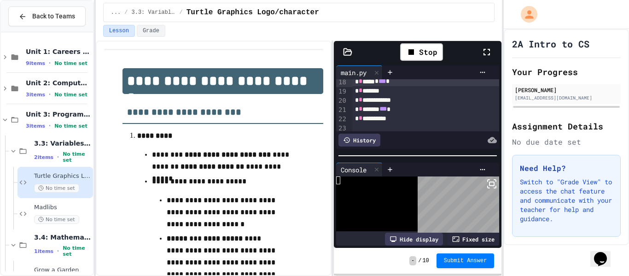
scroll to position [163, 0]
click at [409, 125] on div at bounding box center [425, 124] width 147 height 9
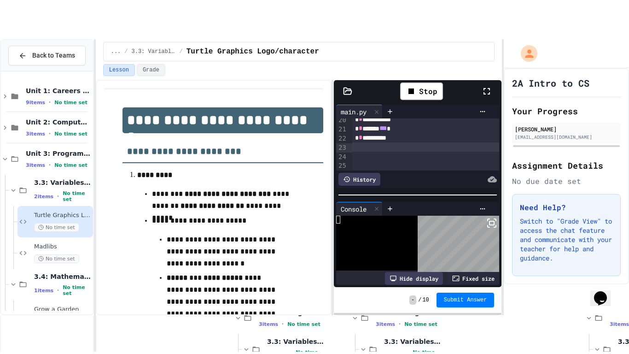
scroll to position [183, 0]
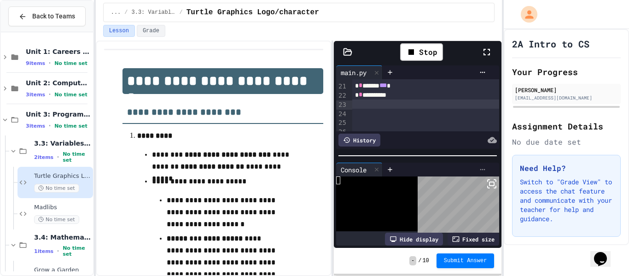
click at [481, 167] on icon at bounding box center [482, 169] width 7 height 7
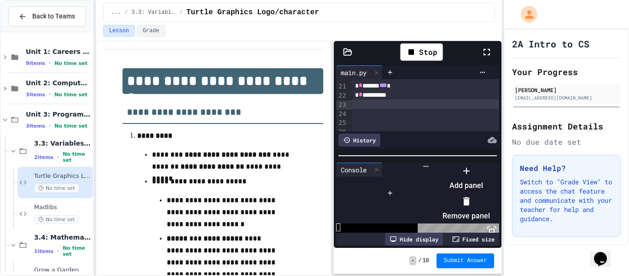
click at [448, 164] on div at bounding box center [461, 164] width 57 height 0
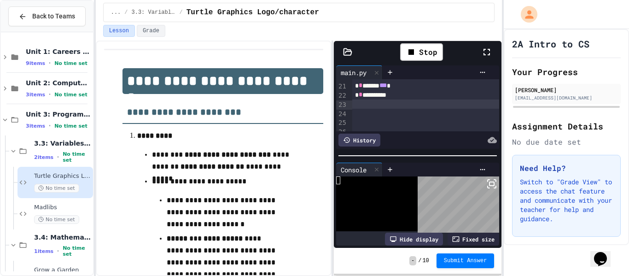
click at [454, 183] on body "**********" at bounding box center [314, 138] width 629 height 276
click at [492, 50] on div at bounding box center [491, 52] width 20 height 27
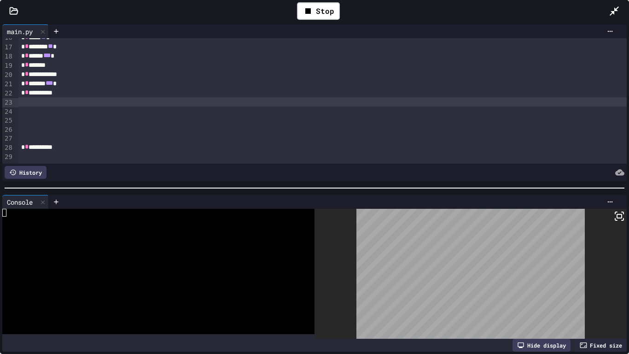
click at [622, 215] on icon at bounding box center [619, 215] width 11 height 11
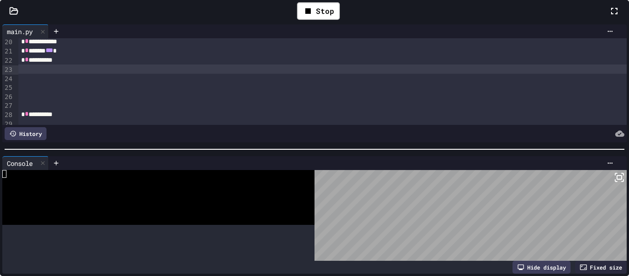
scroll to position [178, 0]
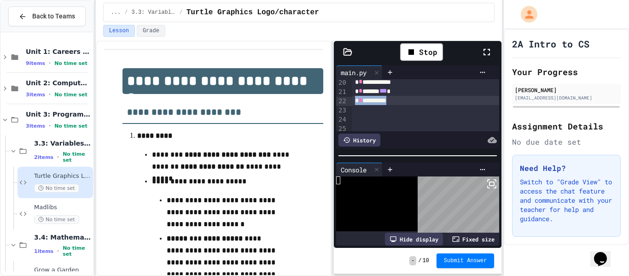
drag, startPoint x: 401, startPoint y: 101, endPoint x: 355, endPoint y: 100, distance: 46.1
click at [355, 100] on div "**********" at bounding box center [425, 100] width 147 height 9
click at [428, 43] on div "Stop" at bounding box center [421, 52] width 43 height 18
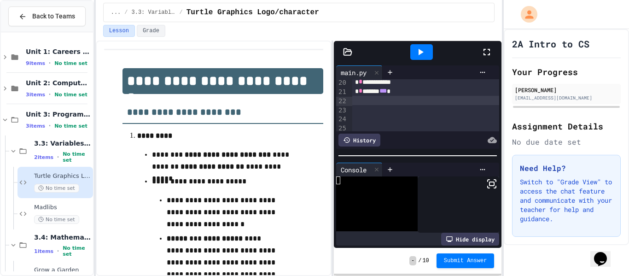
click at [428, 48] on div at bounding box center [421, 52] width 23 height 16
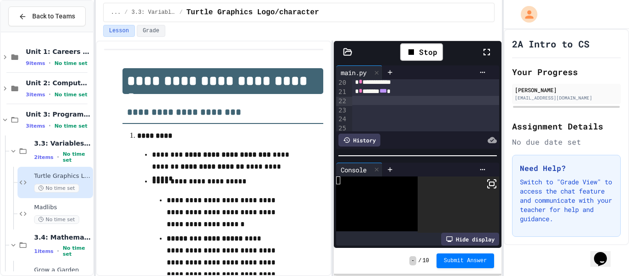
click at [490, 189] on icon at bounding box center [491, 183] width 11 height 11
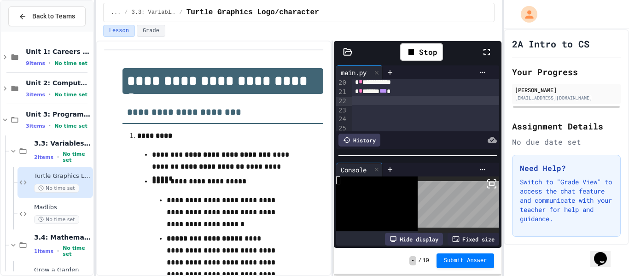
click at [377, 100] on div at bounding box center [425, 100] width 147 height 9
click at [419, 55] on div "Stop" at bounding box center [421, 52] width 43 height 18
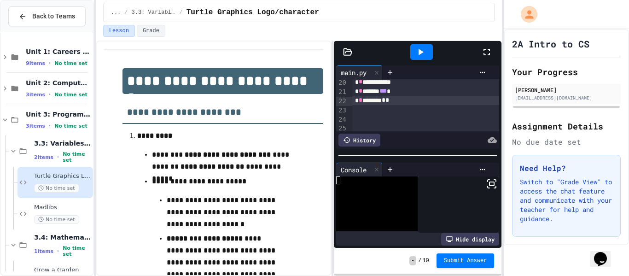
click at [419, 55] on icon at bounding box center [420, 52] width 11 height 11
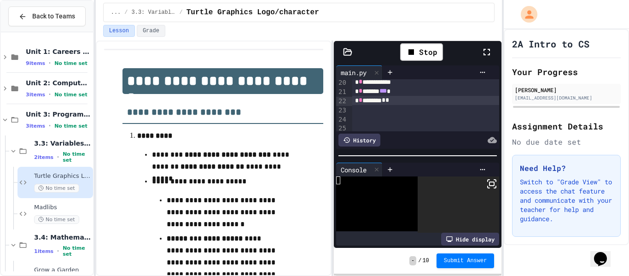
click at [489, 184] on icon at bounding box center [491, 183] width 11 height 11
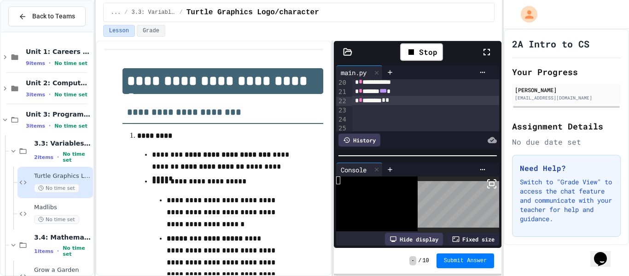
click at [385, 112] on div at bounding box center [425, 109] width 147 height 9
